Goal: Information Seeking & Learning: Learn about a topic

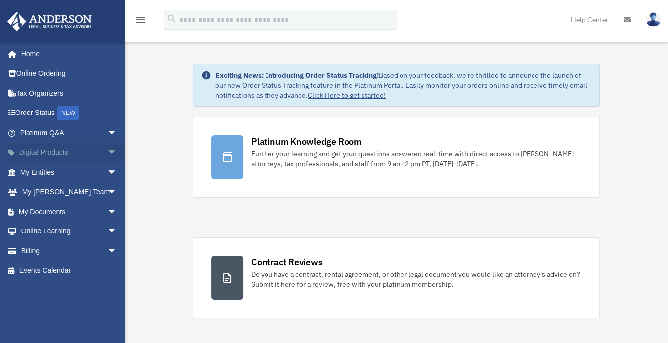
click at [107, 150] on span "arrow_drop_down" at bounding box center [117, 153] width 20 height 20
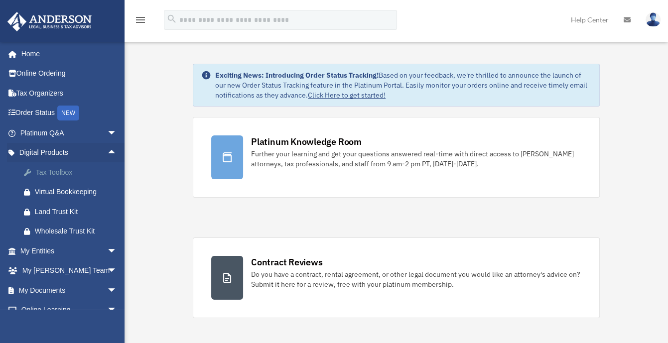
click at [83, 171] on div "Tax Toolbox" at bounding box center [77, 172] width 85 height 12
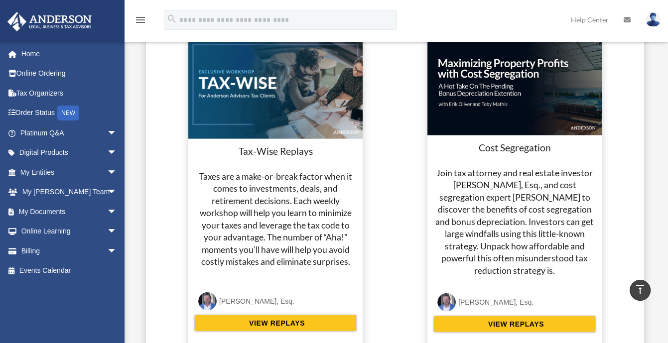
scroll to position [1554, 0]
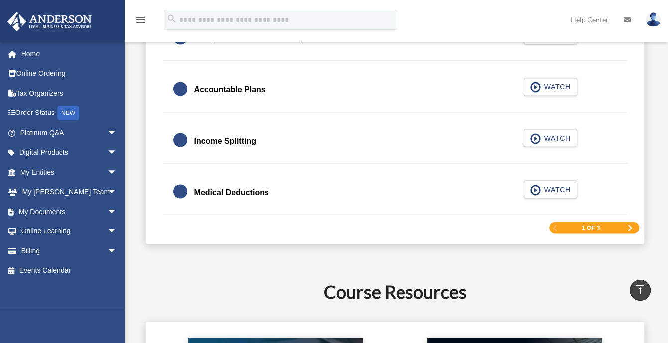
click at [629, 222] on div "1 of 3" at bounding box center [594, 228] width 90 height 12
click at [626, 223] on div "1 of 3" at bounding box center [594, 228] width 90 height 12
click at [631, 225] on span "Next Page" at bounding box center [630, 228] width 6 height 6
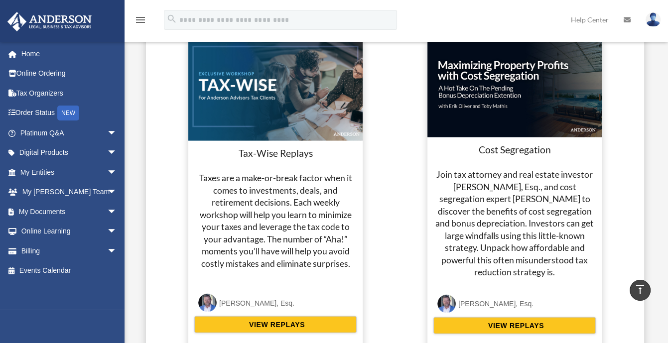
scroll to position [1514, 0]
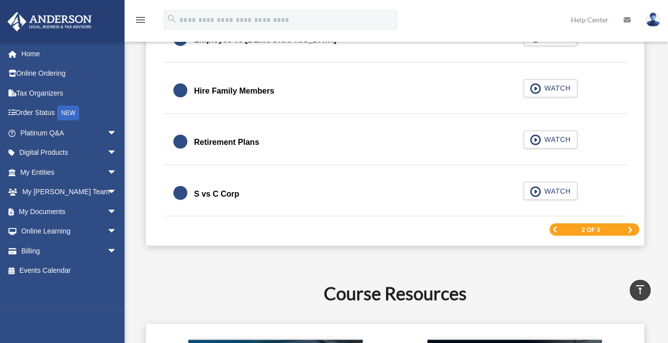
click at [628, 227] on span "Next Page" at bounding box center [630, 230] width 6 height 6
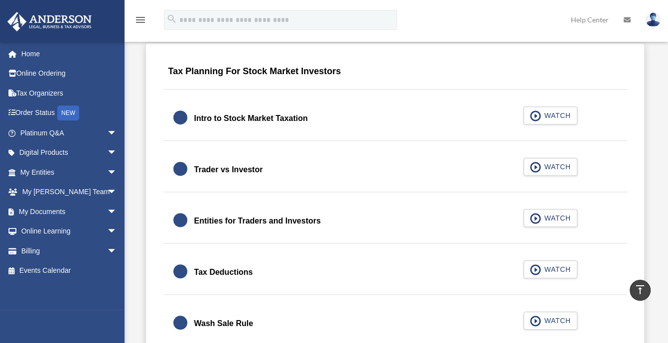
scroll to position [916, 0]
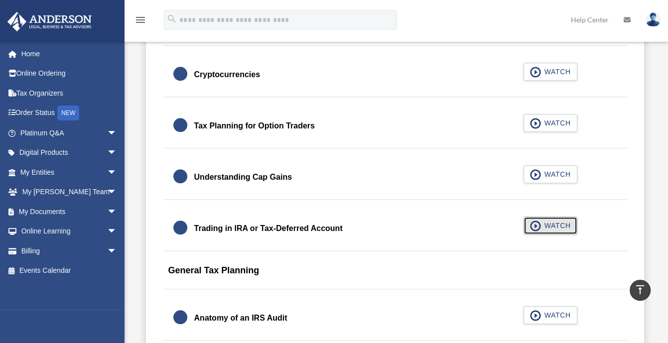
click at [545, 224] on span "WATCH" at bounding box center [555, 226] width 29 height 10
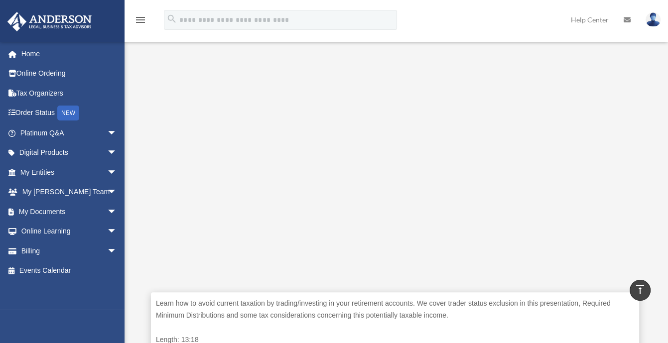
scroll to position [220, 0]
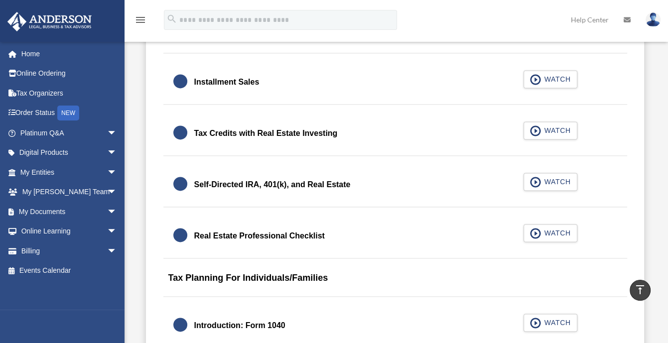
scroll to position [1515, 0]
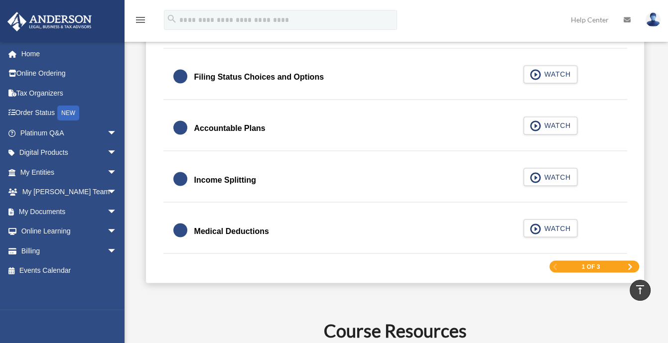
click at [631, 263] on span "Next Page" at bounding box center [630, 266] width 6 height 6
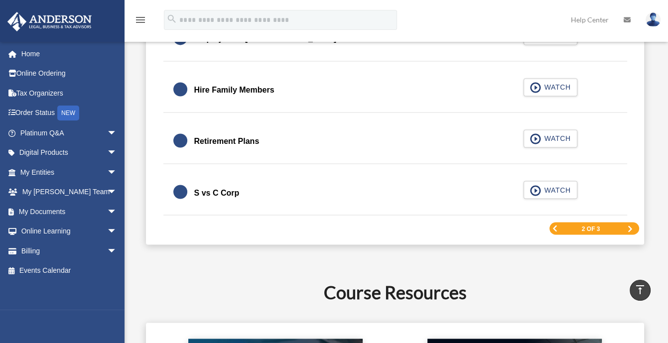
click at [626, 226] on div "2 of 3" at bounding box center [594, 228] width 90 height 12
click at [627, 226] on span "Next Page" at bounding box center [630, 229] width 6 height 6
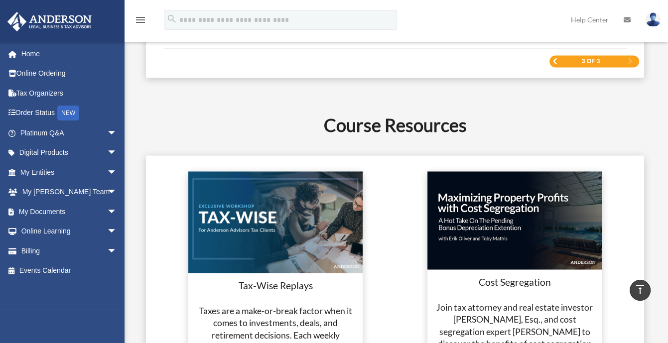
scroll to position [1216, 0]
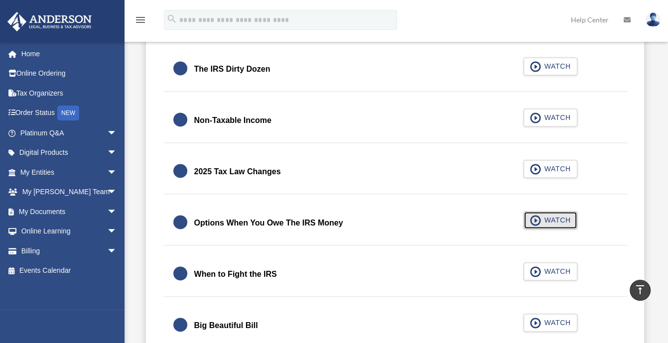
click at [547, 217] on span "WATCH" at bounding box center [555, 220] width 29 height 10
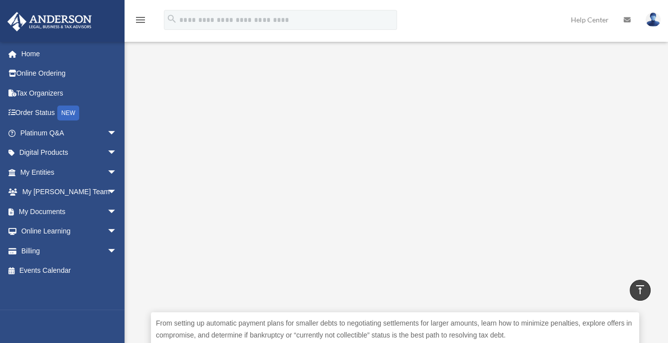
scroll to position [200, 0]
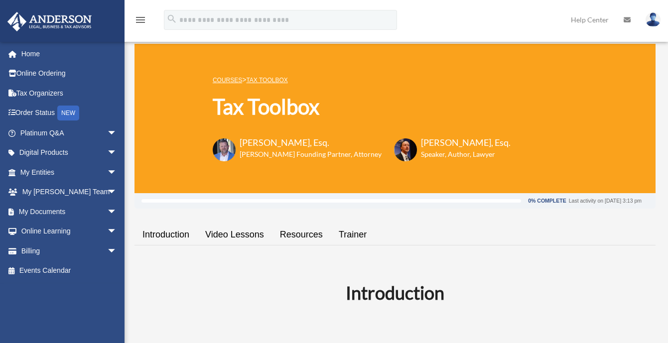
scroll to position [1216, 0]
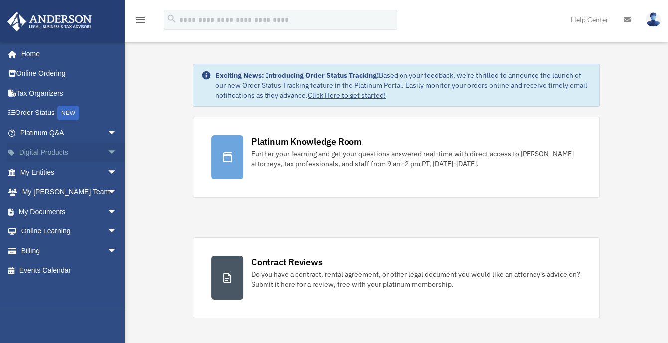
click at [107, 152] on span "arrow_drop_down" at bounding box center [117, 153] width 20 height 20
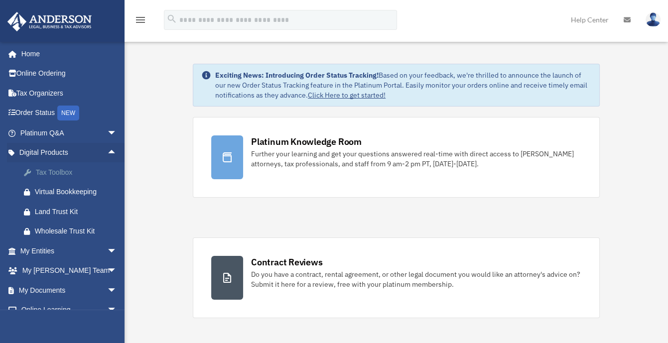
click at [74, 173] on div "Tax Toolbox" at bounding box center [77, 172] width 85 height 12
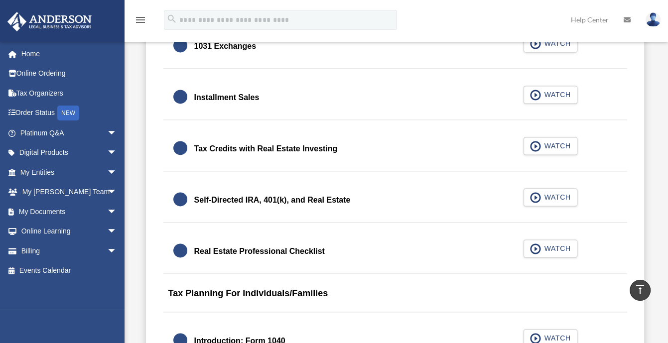
scroll to position [1597, 0]
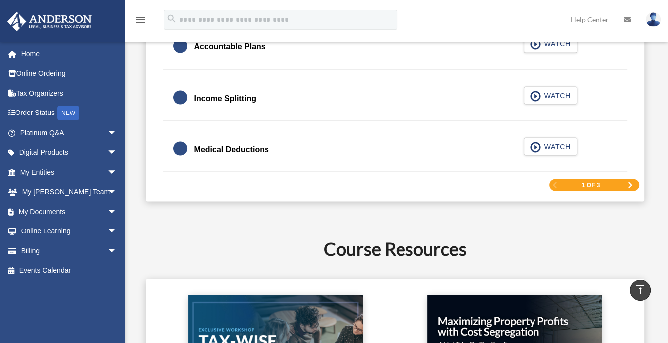
click at [628, 182] on span "Next Page" at bounding box center [630, 185] width 6 height 6
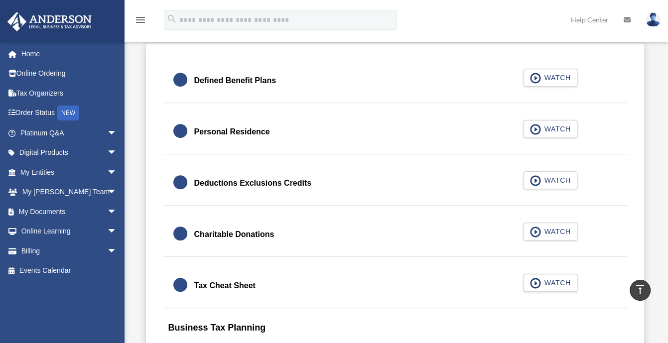
scroll to position [916, 0]
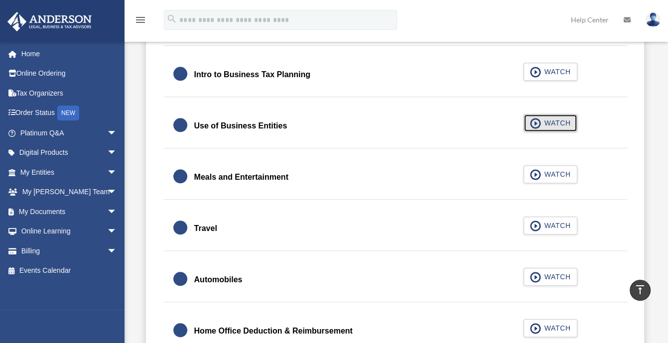
click at [544, 118] on span "WATCH" at bounding box center [555, 123] width 29 height 10
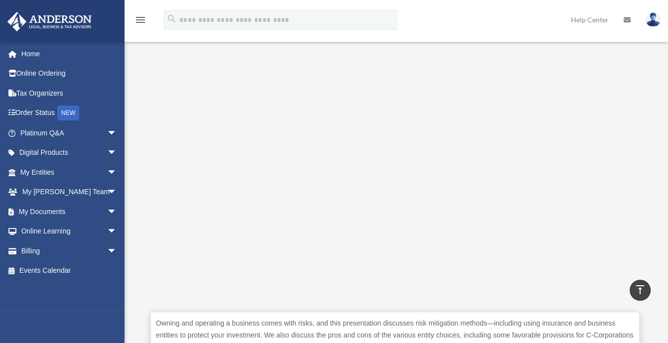
scroll to position [200, 0]
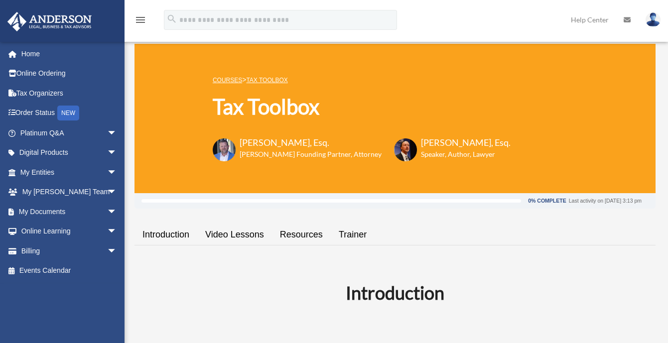
scroll to position [916, 0]
